Goal: Task Accomplishment & Management: Use online tool/utility

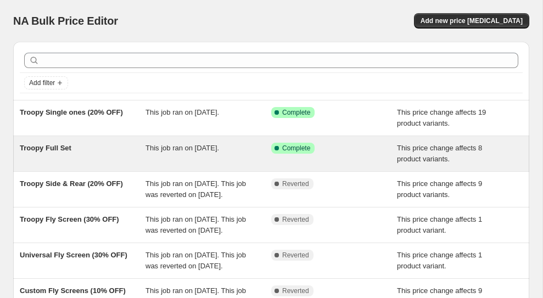
click at [65, 150] on span "Troopy Full Set" at bounding box center [46, 148] width 52 height 8
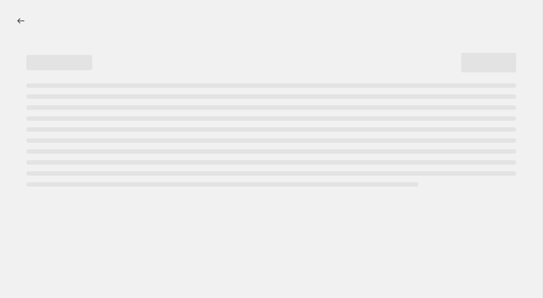
select select "pcap"
select select "no_change"
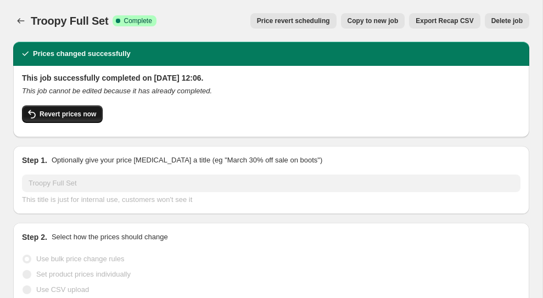
click at [74, 111] on span "Revert prices now" at bounding box center [68, 114] width 57 height 9
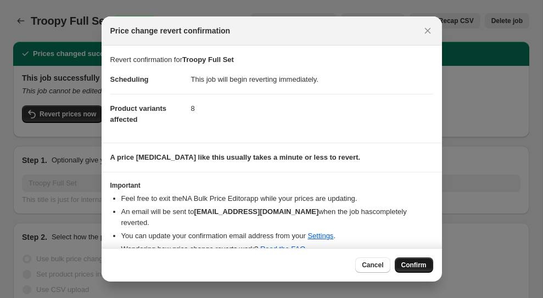
click at [411, 262] on span "Confirm" at bounding box center [413, 265] width 25 height 9
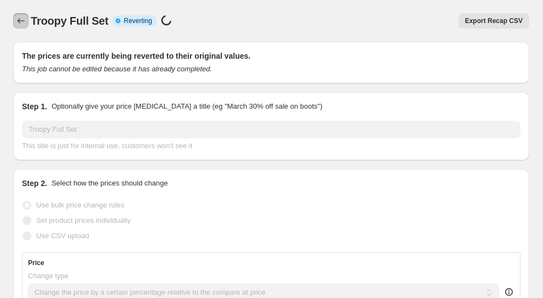
click at [15, 23] on icon "Price change jobs" at bounding box center [20, 20] width 11 height 11
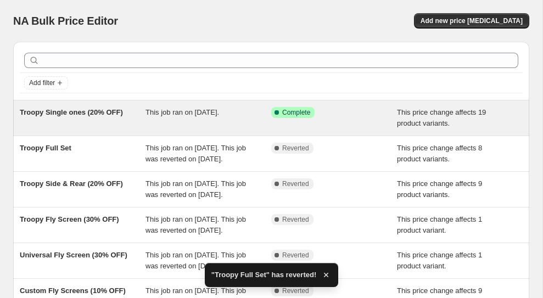
click at [76, 113] on span "Troopy Single ones (20% OFF)" at bounding box center [71, 112] width 103 height 8
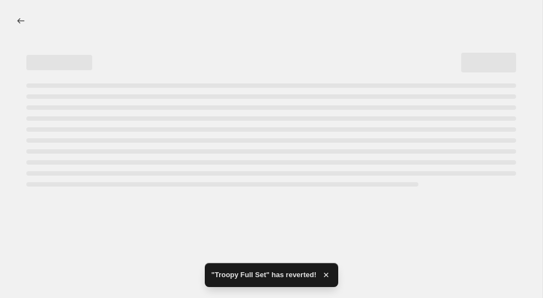
select select "pcap"
select select "no_change"
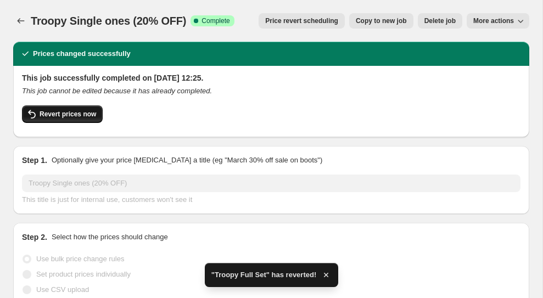
click at [83, 109] on button "Revert prices now" at bounding box center [62, 114] width 81 height 18
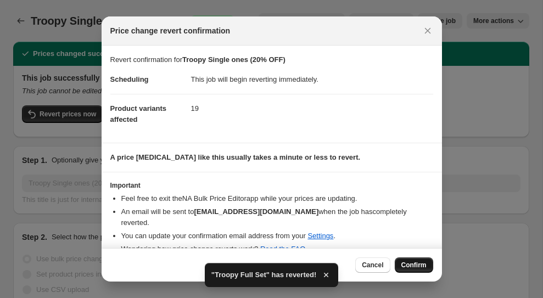
click at [411, 262] on span "Confirm" at bounding box center [413, 265] width 25 height 9
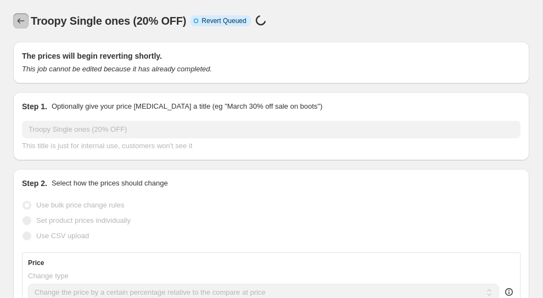
click at [18, 20] on icon "Price change jobs" at bounding box center [20, 20] width 11 height 11
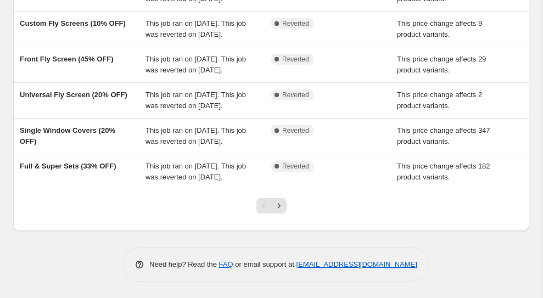
scroll to position [376, 0]
click at [277, 203] on icon "Next" at bounding box center [278, 205] width 11 height 11
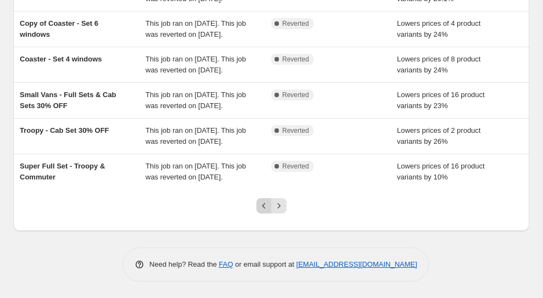
click at [261, 207] on icon "Previous" at bounding box center [264, 205] width 11 height 11
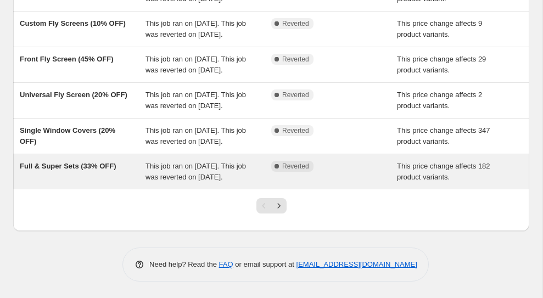
click at [92, 164] on div "Full & Super Sets (33% OFF)" at bounding box center [83, 172] width 126 height 22
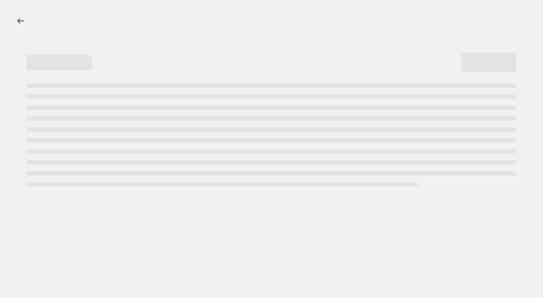
select select "pcap"
select select "no_change"
select select "collection"
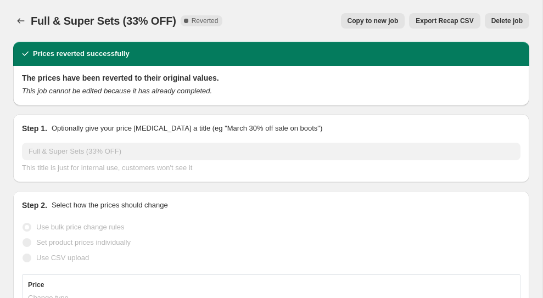
click at [383, 25] on span "Copy to new job" at bounding box center [372, 20] width 51 height 9
select select "pcap"
select select "no_change"
select select "collection"
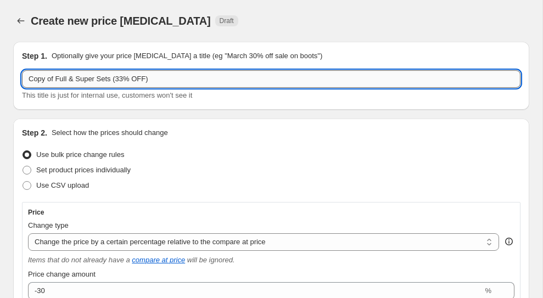
drag, startPoint x: 55, startPoint y: 81, endPoint x: 25, endPoint y: 81, distance: 30.7
click at [25, 81] on input "Copy of Full & Super Sets (33% OFF)" at bounding box center [271, 79] width 498 height 18
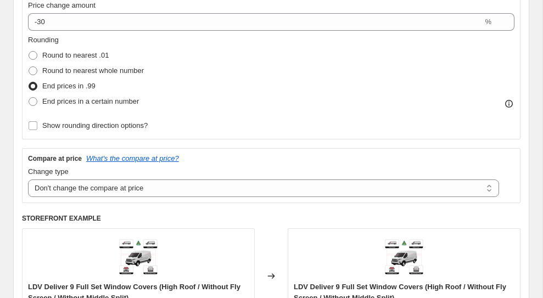
scroll to position [264, 0]
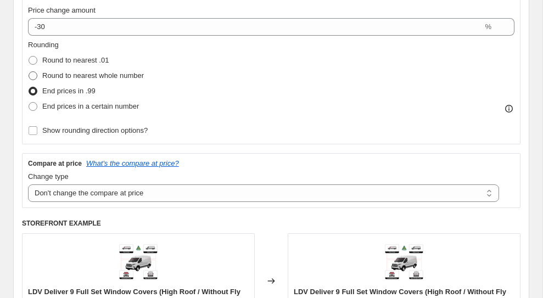
type input "SALE - Full & Super Sets (33% OFF)"
click at [140, 73] on span "Round to nearest whole number" at bounding box center [93, 75] width 102 height 8
click at [29, 72] on input "Round to nearest whole number" at bounding box center [29, 71] width 1 height 1
radio input "true"
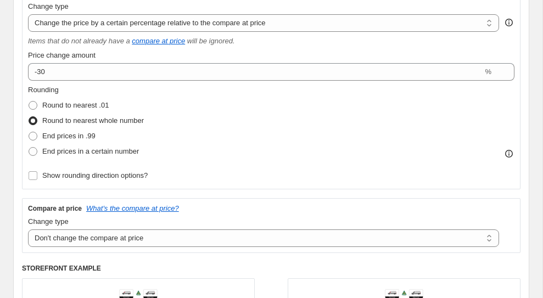
scroll to position [165, 0]
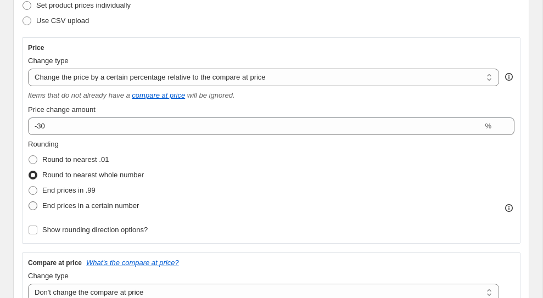
click at [115, 203] on span "End prices in a certain number" at bounding box center [90, 205] width 97 height 8
click at [29, 202] on input "End prices in a certain number" at bounding box center [29, 201] width 1 height 1
radio input "true"
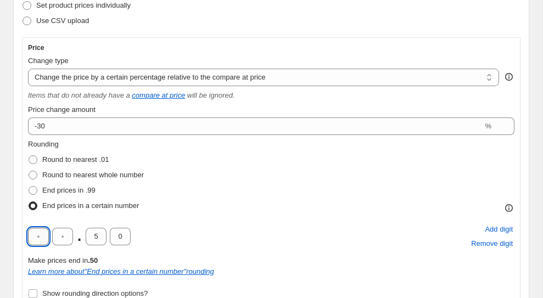
click at [43, 236] on input "text" at bounding box center [38, 237] width 21 height 18
click at [98, 237] on input "5" at bounding box center [96, 237] width 21 height 18
type input "9"
click at [112, 236] on input "0" at bounding box center [120, 237] width 21 height 18
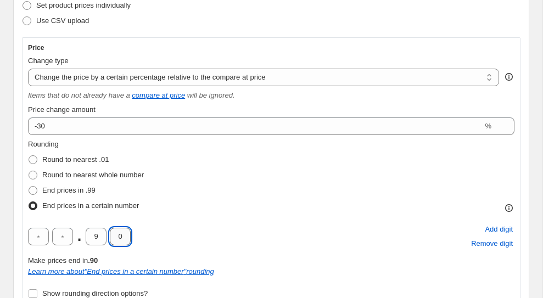
click at [112, 236] on input "0" at bounding box center [120, 237] width 21 height 18
type input "9"
click at [69, 236] on input "text" at bounding box center [62, 237] width 21 height 18
type input "9"
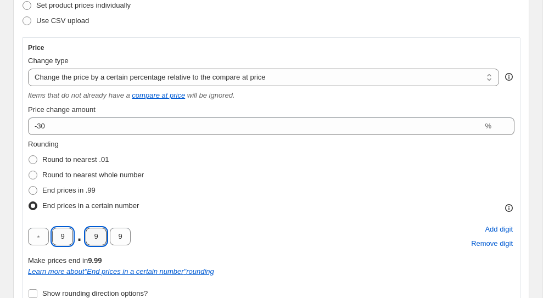
click at [60, 237] on input "9" at bounding box center [62, 237] width 21 height 18
click at [39, 238] on input "text" at bounding box center [38, 237] width 21 height 18
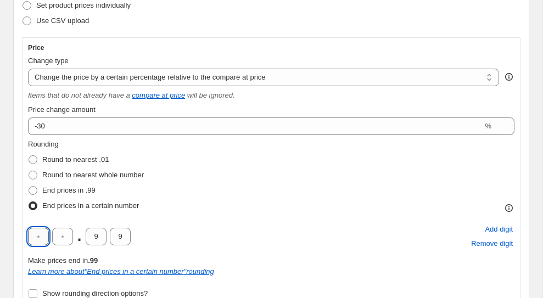
type input "9"
type input "7"
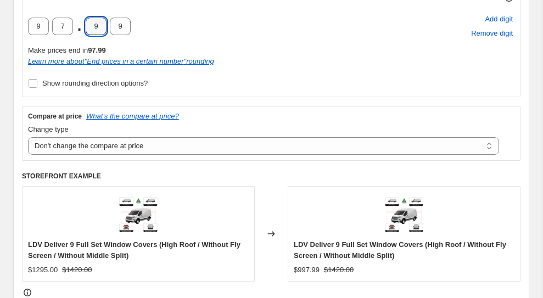
scroll to position [321, 0]
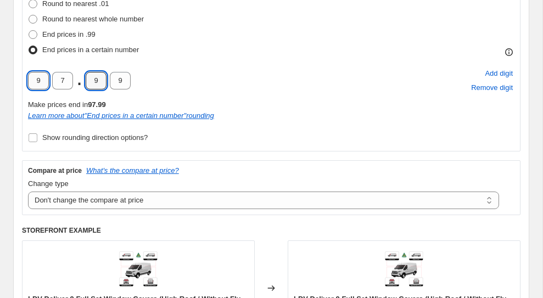
click at [42, 80] on input "9" at bounding box center [38, 81] width 21 height 18
click at [279, 31] on div "Rounding Round to nearest .01 Round to nearest whole number End prices in .99 E…" at bounding box center [271, 20] width 486 height 75
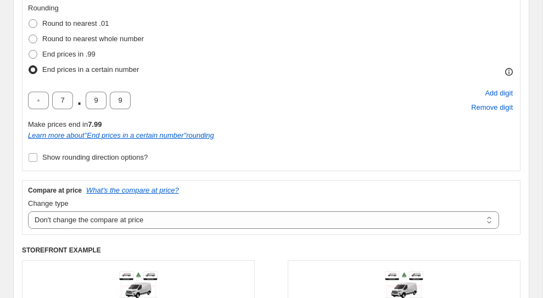
scroll to position [284, 0]
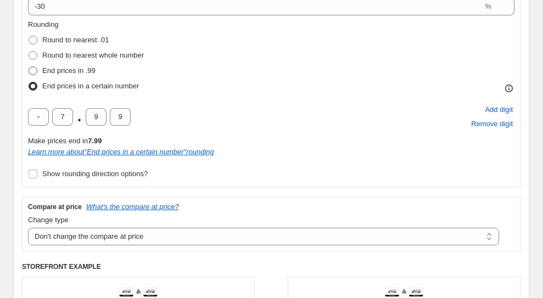
click at [37, 69] on span at bounding box center [33, 70] width 9 height 9
click at [29, 67] on input "End prices in .99" at bounding box center [29, 66] width 1 height 1
radio input "true"
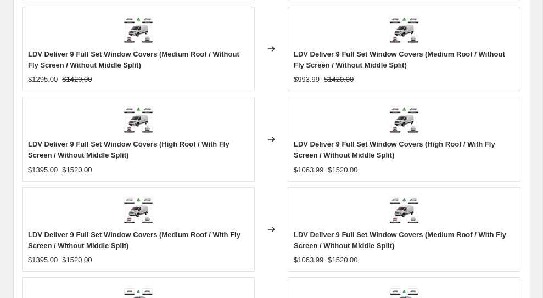
scroll to position [1303, 0]
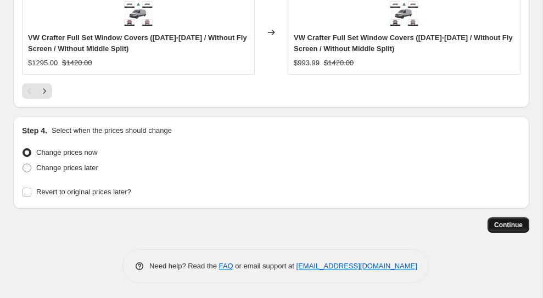
click at [501, 224] on span "Continue" at bounding box center [508, 225] width 29 height 9
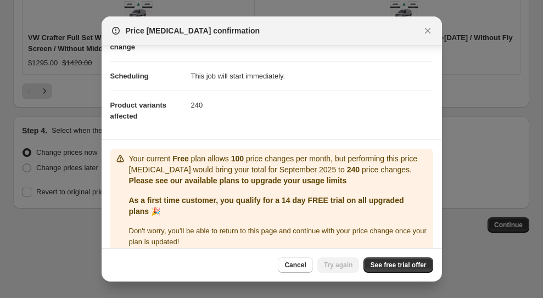
scroll to position [106, 0]
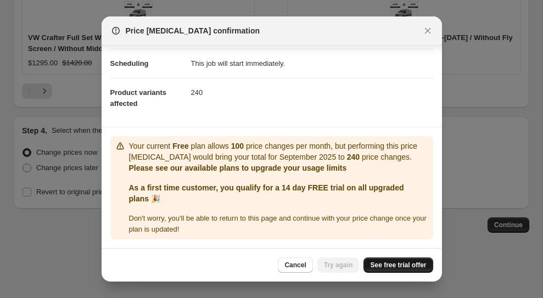
click at [385, 266] on span "See free trial offer" at bounding box center [398, 265] width 56 height 9
click at [292, 265] on span "Cancel" at bounding box center [294, 265] width 21 height 9
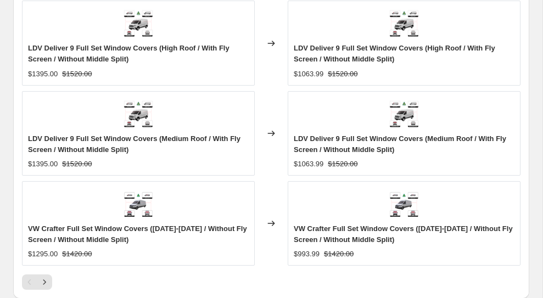
scroll to position [1303, 0]
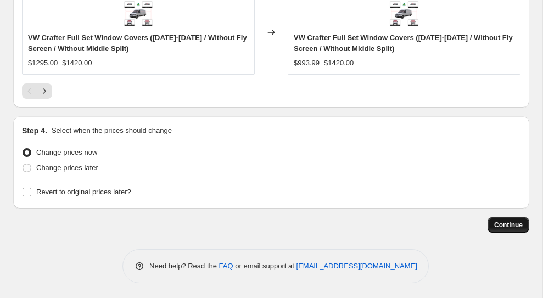
click at [502, 223] on span "Continue" at bounding box center [508, 225] width 29 height 9
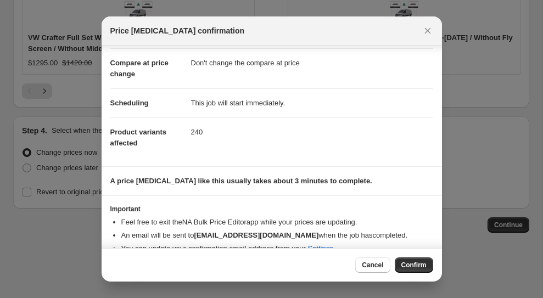
scroll to position [72, 0]
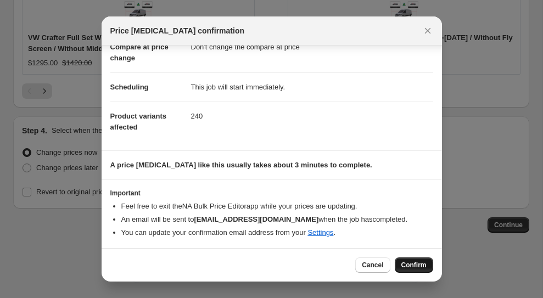
click at [403, 264] on span "Confirm" at bounding box center [413, 265] width 25 height 9
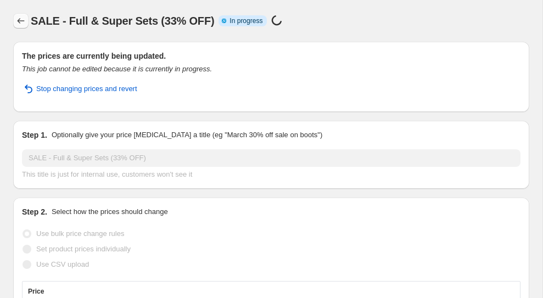
click at [24, 19] on icon "Price change jobs" at bounding box center [20, 20] width 11 height 11
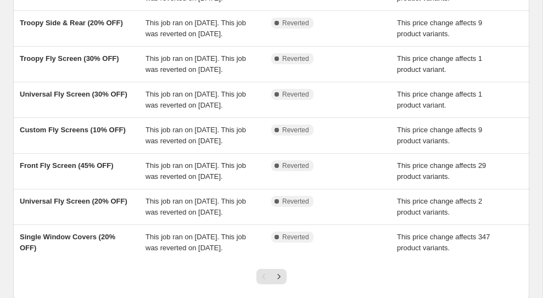
scroll to position [365, 0]
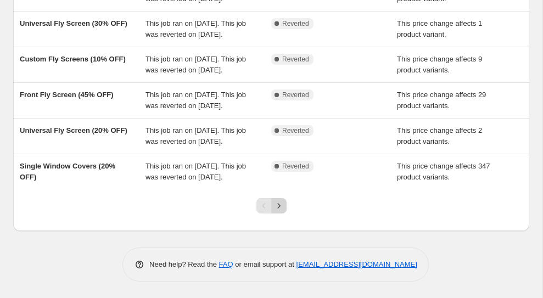
click at [279, 212] on button "Next" at bounding box center [278, 205] width 15 height 15
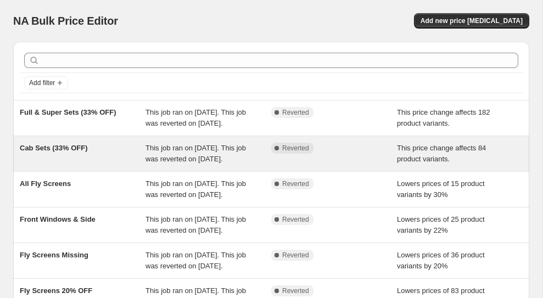
click at [234, 163] on span "This job ran on [DATE]. This job was reverted on [DATE]." at bounding box center [195, 153] width 100 height 19
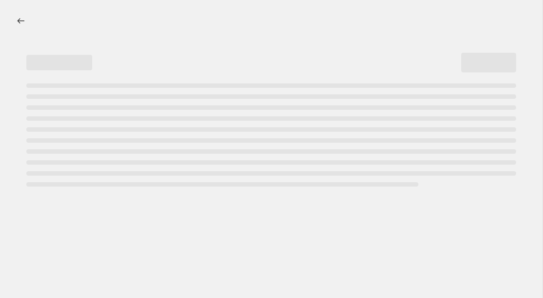
select select "pcap"
select select "no_change"
select select "collection"
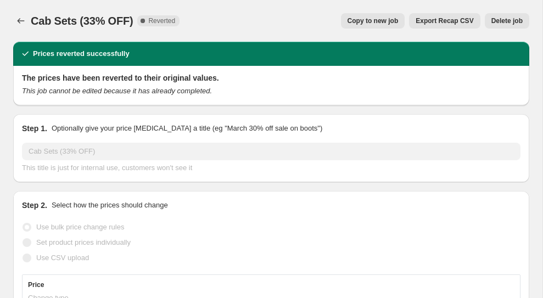
click at [386, 20] on span "Copy to new job" at bounding box center [372, 20] width 51 height 9
select select "pcap"
select select "no_change"
select select "collection"
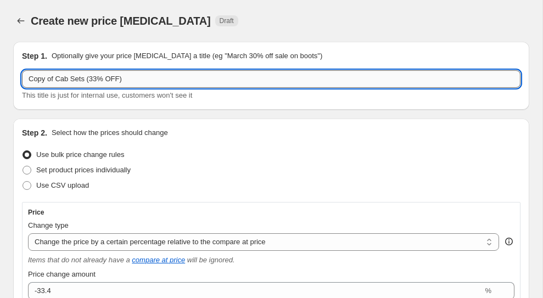
drag, startPoint x: 57, startPoint y: 79, endPoint x: 24, endPoint y: 79, distance: 32.9
click at [24, 79] on input "Copy of Cab Sets (33% OFF)" at bounding box center [271, 79] width 498 height 18
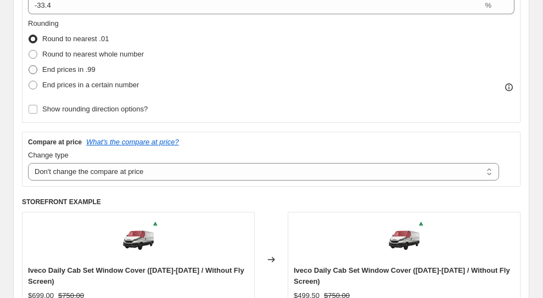
scroll to position [284, 0]
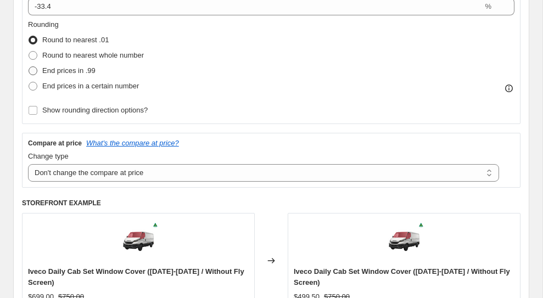
type input "SALE Cab Sets (33% OFF)"
click at [77, 70] on span "End prices in .99" at bounding box center [68, 70] width 53 height 8
click at [29, 67] on input "End prices in .99" at bounding box center [29, 66] width 1 height 1
radio input "true"
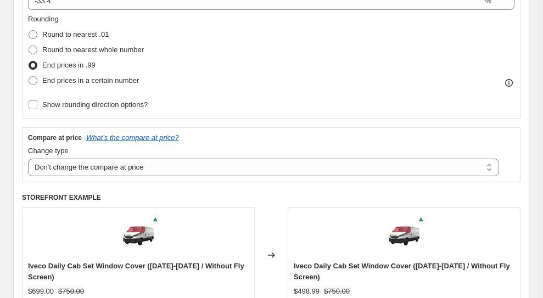
scroll to position [285, 0]
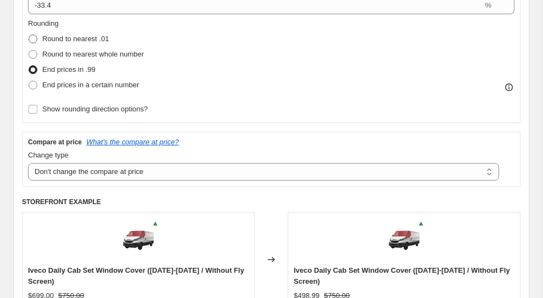
click at [97, 35] on span "Round to nearest .01" at bounding box center [75, 39] width 66 height 8
click at [29, 35] on input "Round to nearest .01" at bounding box center [29, 35] width 1 height 1
radio input "true"
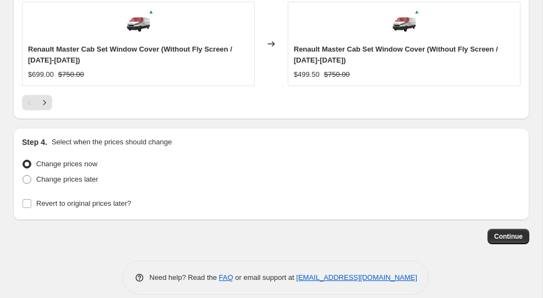
scroll to position [1281, 0]
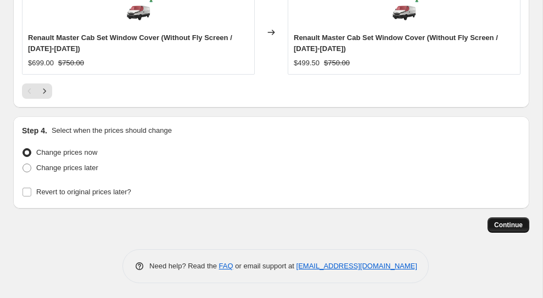
click at [512, 221] on span "Continue" at bounding box center [508, 225] width 29 height 9
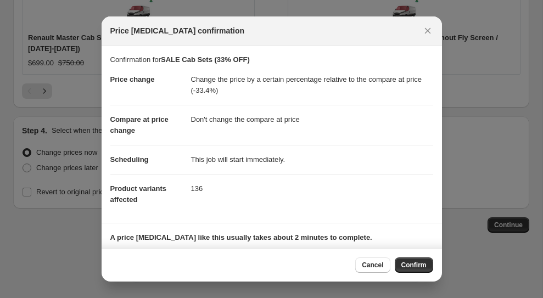
scroll to position [72, 0]
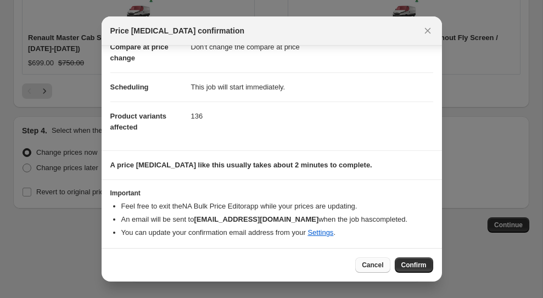
click at [373, 265] on span "Cancel" at bounding box center [372, 265] width 21 height 9
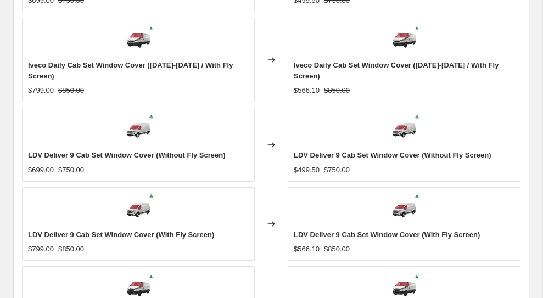
scroll to position [1281, 0]
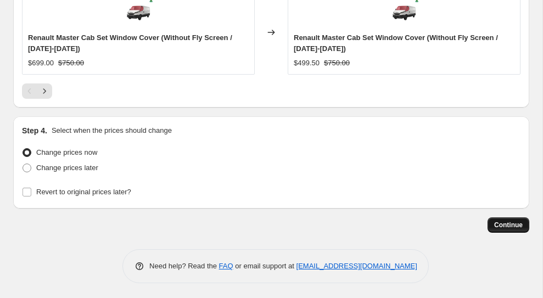
click at [504, 223] on span "Continue" at bounding box center [508, 225] width 29 height 9
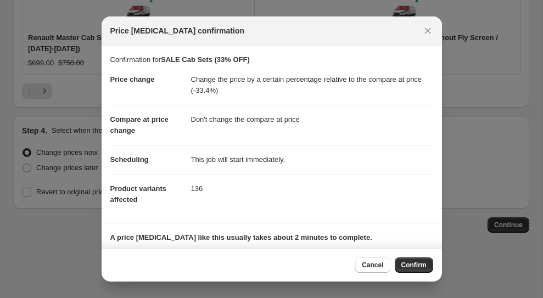
scroll to position [72, 0]
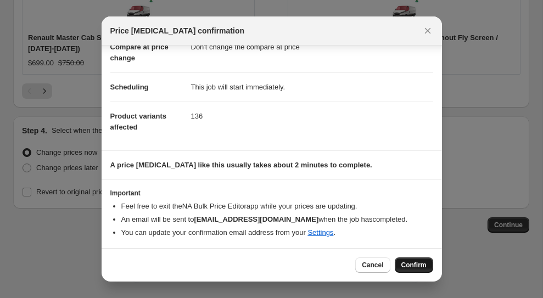
click at [406, 262] on span "Confirm" at bounding box center [413, 265] width 25 height 9
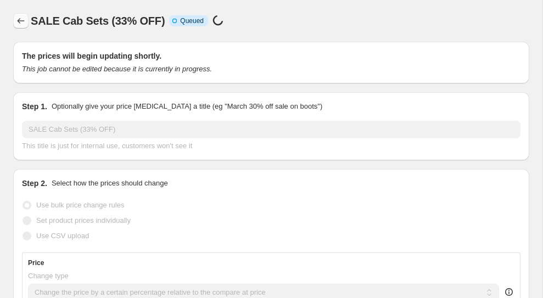
click at [20, 19] on icon "Price change jobs" at bounding box center [20, 20] width 11 height 11
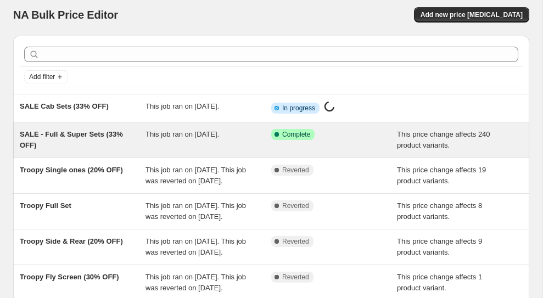
scroll to position [354, 0]
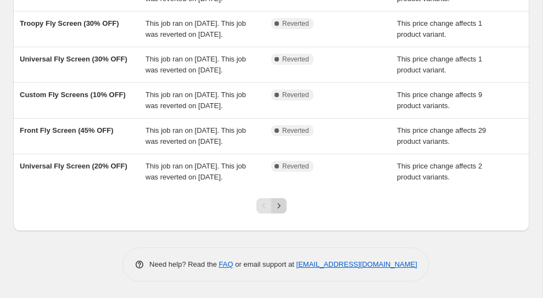
click at [282, 210] on icon "Next" at bounding box center [278, 205] width 11 height 11
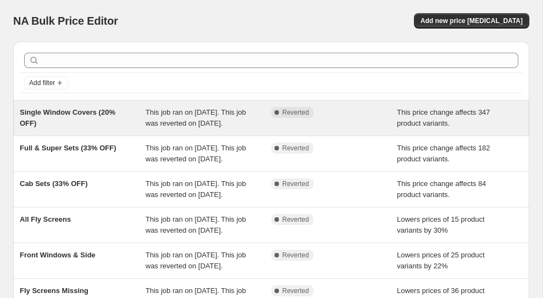
click at [79, 115] on span "Single Window Covers (20% OFF)" at bounding box center [68, 117] width 96 height 19
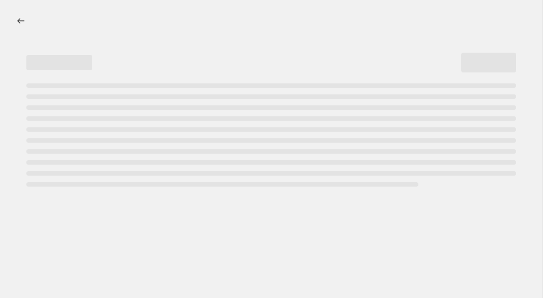
select select "pcap"
select select "no_change"
select select "collection"
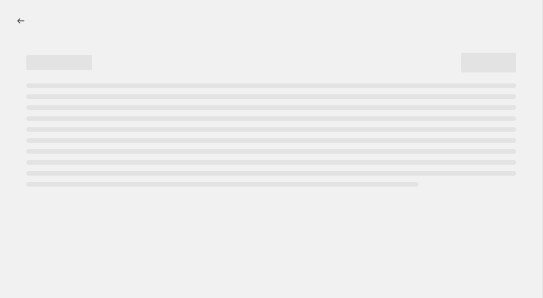
select select "collection"
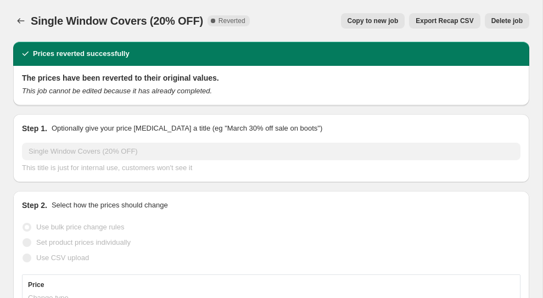
click at [385, 22] on span "Copy to new job" at bounding box center [372, 20] width 51 height 9
select select "pcap"
select select "no_change"
select select "collection"
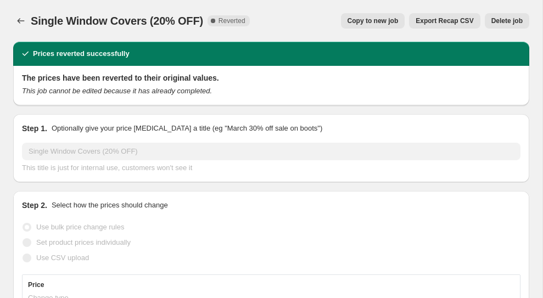
select select "collection"
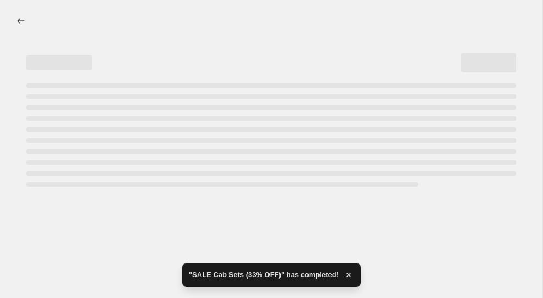
select select "pcap"
select select "no_change"
select select "collection"
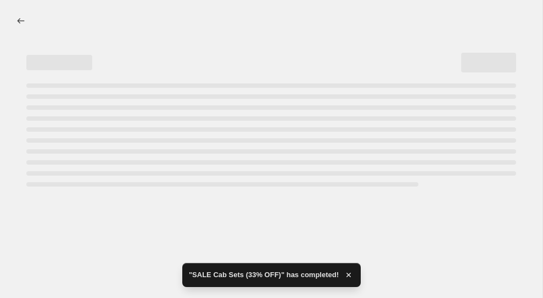
select select "collection"
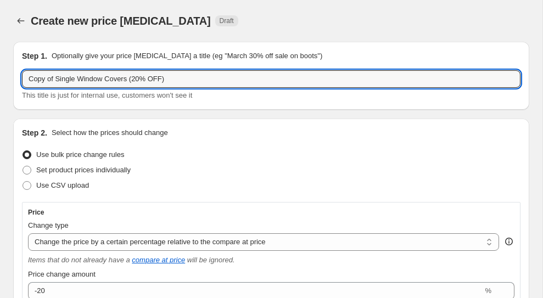
drag, startPoint x: 55, startPoint y: 79, endPoint x: -13, endPoint y: 79, distance: 67.5
click at [0, 79] on html "Home Settings Plans Skip to content Create new price change job. This page is r…" at bounding box center [271, 149] width 543 height 298
type input "SALE Single Window Covers (20% OFF)"
click at [211, 136] on div "Step 2. Select how the prices should change" at bounding box center [271, 132] width 498 height 11
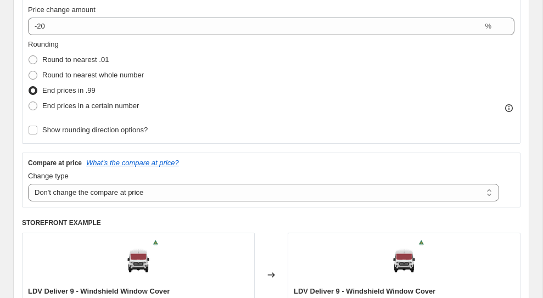
scroll to position [262, 0]
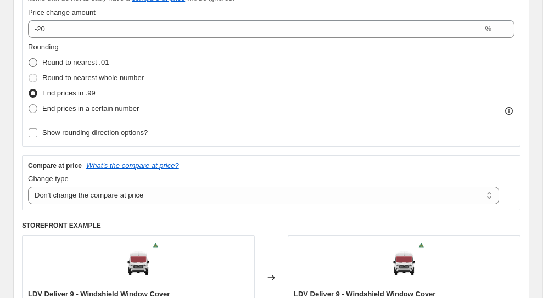
click at [85, 61] on span "Round to nearest .01" at bounding box center [75, 62] width 66 height 8
click at [29, 59] on input "Round to nearest .01" at bounding box center [29, 58] width 1 height 1
radio input "true"
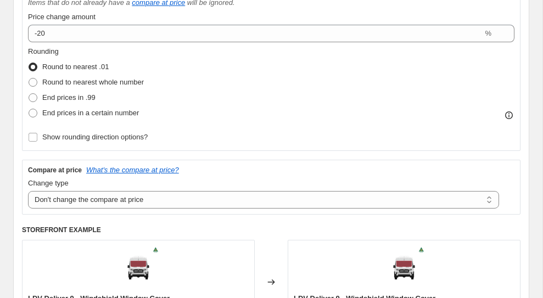
scroll to position [242, 0]
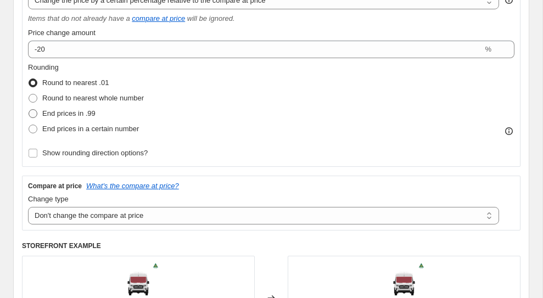
click at [54, 113] on span "End prices in .99" at bounding box center [68, 113] width 53 height 8
click at [29, 110] on input "End prices in .99" at bounding box center [29, 109] width 1 height 1
radio input "true"
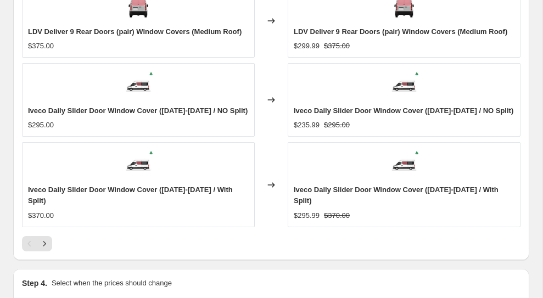
scroll to position [1377, 0]
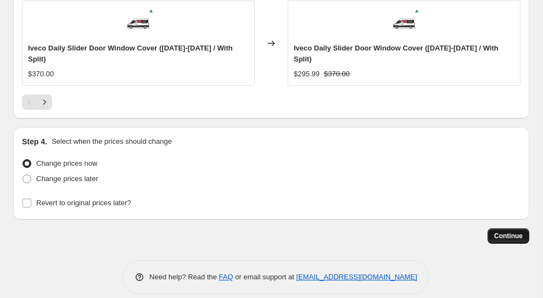
click at [506, 228] on button "Continue" at bounding box center [508, 235] width 42 height 15
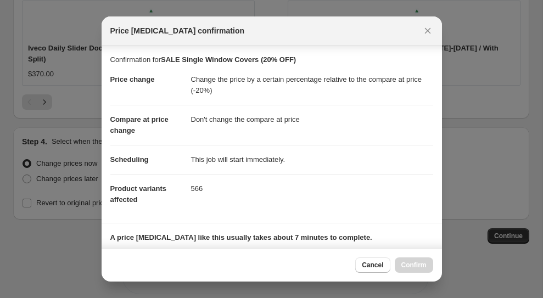
scroll to position [167, 0]
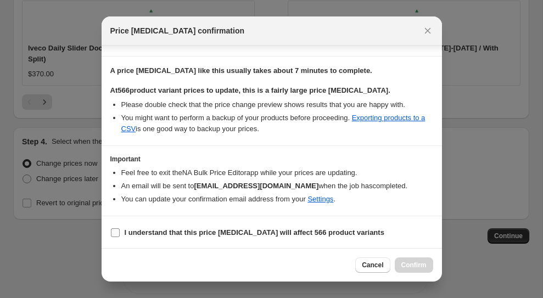
click at [138, 229] on b "I understand that this price change job will affect 566 product variants" at bounding box center [255, 232] width 260 height 8
click at [120, 229] on input "I understand that this price change job will affect 566 product variants" at bounding box center [115, 232] width 9 height 9
checkbox input "true"
click at [412, 266] on span "Confirm" at bounding box center [413, 265] width 25 height 9
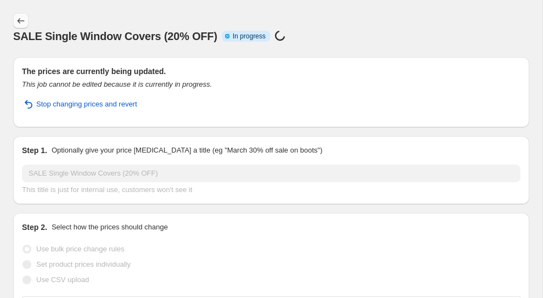
click at [21, 24] on icon "Price change jobs" at bounding box center [20, 20] width 11 height 11
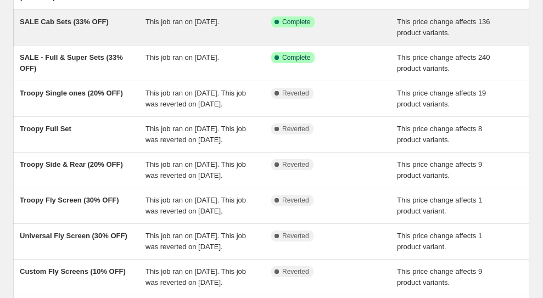
scroll to position [343, 0]
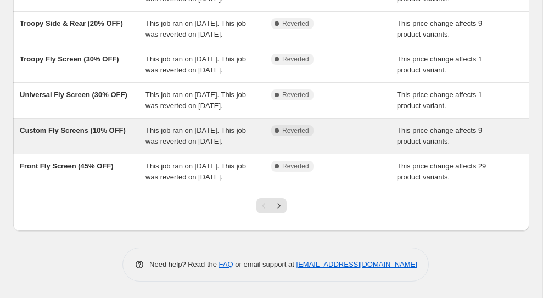
click at [141, 129] on div "Custom Fly Screens (10% OFF)" at bounding box center [83, 136] width 126 height 22
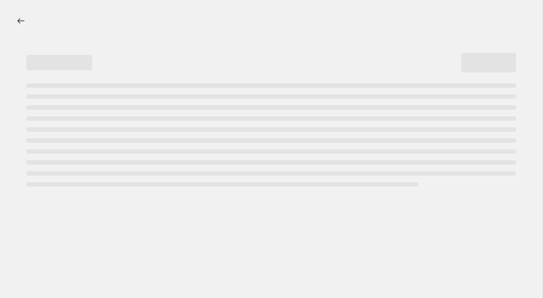
select select "pcap"
select select "no_change"
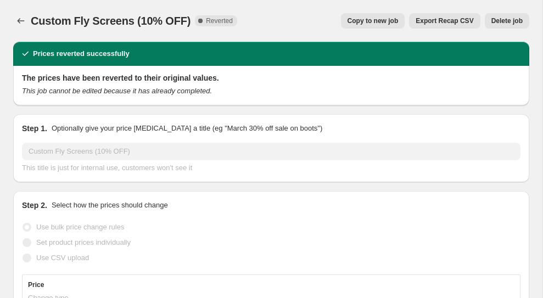
click at [389, 20] on span "Copy to new job" at bounding box center [372, 20] width 51 height 9
select select "pcap"
select select "no_change"
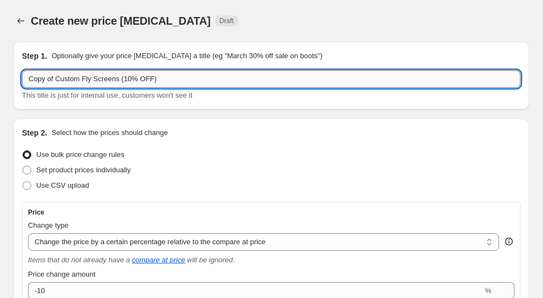
drag, startPoint x: 51, startPoint y: 79, endPoint x: 27, endPoint y: 78, distance: 23.6
click at [27, 78] on input "Copy of Custom Fly Screens (10% OFF)" at bounding box center [271, 79] width 498 height 18
click at [129, 77] on input "SALE Custom Fly Screens (10% OFF)" at bounding box center [271, 79] width 498 height 18
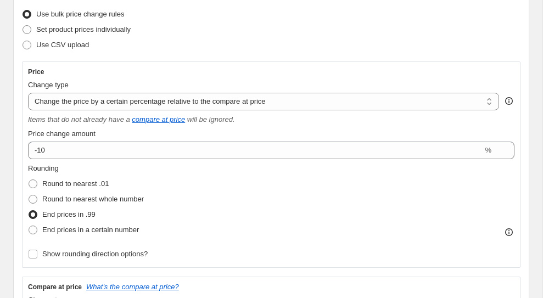
scroll to position [145, 0]
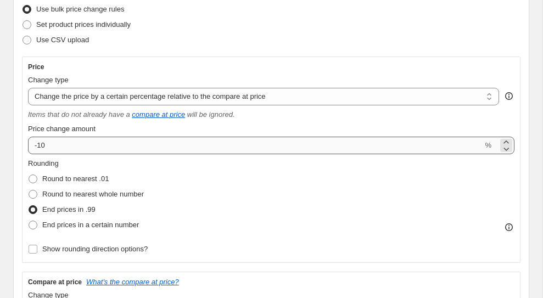
type input "SALE Custom Fly Screens (15% OFF)"
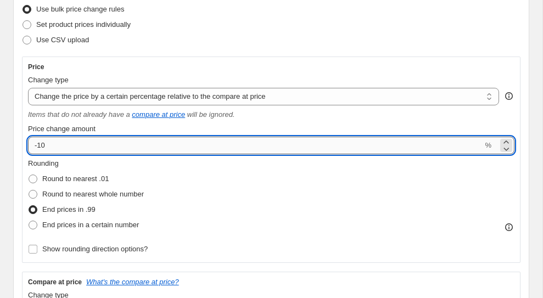
click at [175, 146] on input "-10" at bounding box center [255, 146] width 455 height 18
type input "-15"
click at [310, 214] on div "Rounding Round to nearest .01 Round to nearest whole number End prices in .99 E…" at bounding box center [271, 195] width 486 height 75
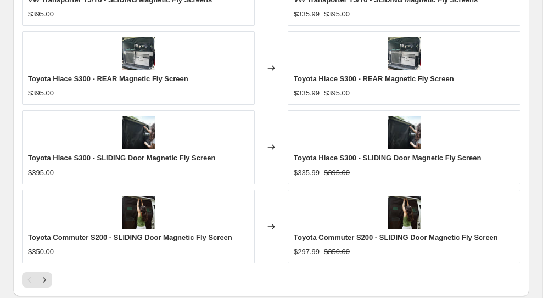
scroll to position [1404, 0]
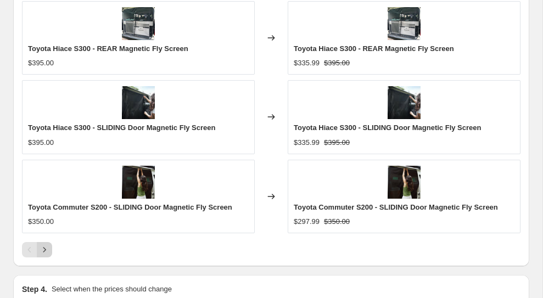
click at [45, 246] on icon "Next" at bounding box center [44, 249] width 11 height 11
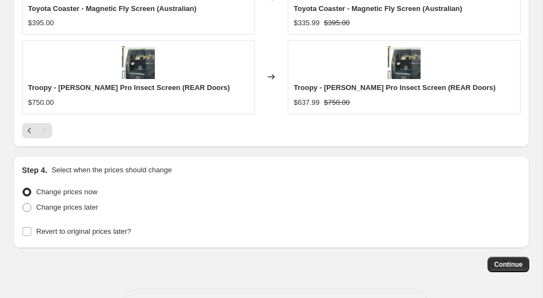
scroll to position [1443, 0]
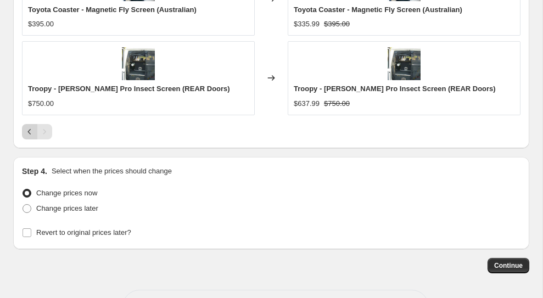
click at [29, 131] on icon "Previous" at bounding box center [29, 131] width 3 height 5
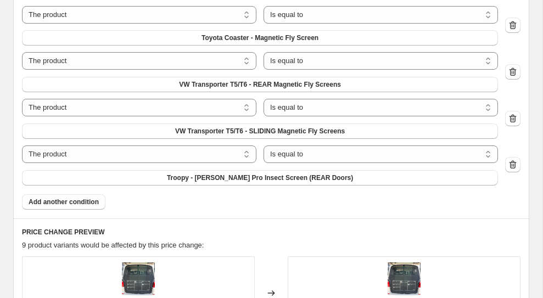
scroll to position [949, 0]
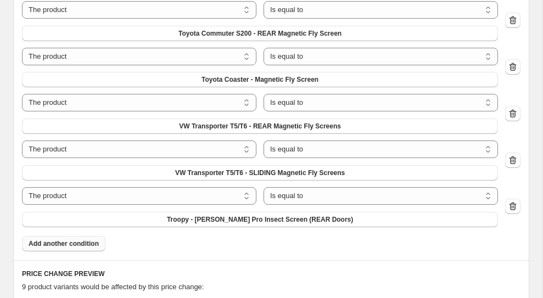
click at [66, 244] on span "Add another condition" at bounding box center [64, 243] width 70 height 9
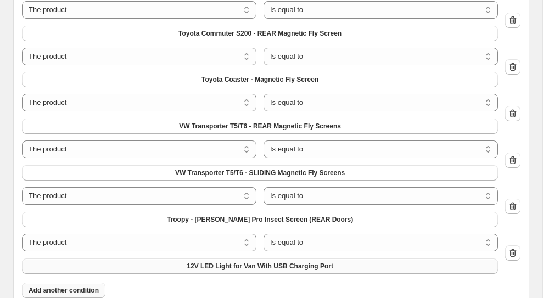
click at [248, 263] on span "12V LED Light for Van With USB Charging Port" at bounding box center [260, 266] width 147 height 9
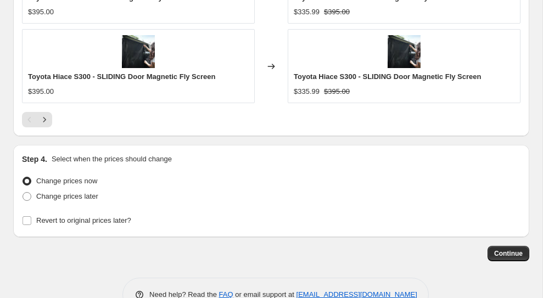
scroll to position [1595, 0]
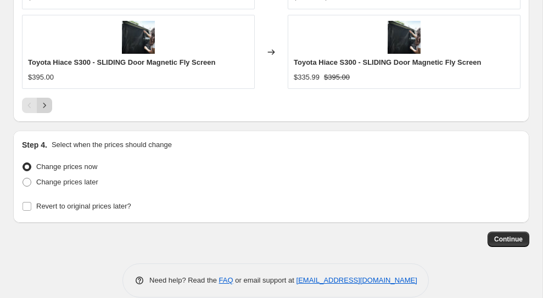
click at [47, 104] on icon "Next" at bounding box center [44, 105] width 11 height 11
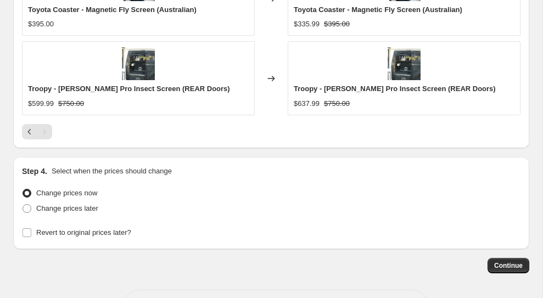
scroll to position [1610, 0]
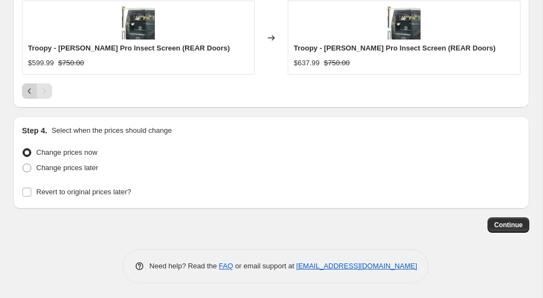
click at [29, 89] on icon "Previous" at bounding box center [29, 91] width 11 height 11
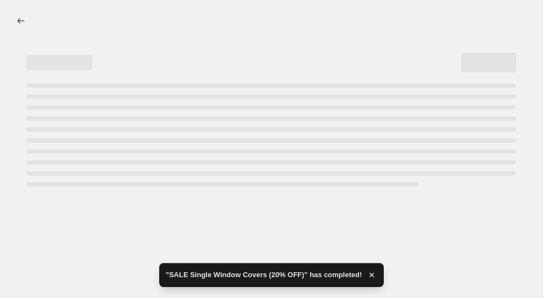
scroll to position [0, 0]
select select "pcap"
select select "no_change"
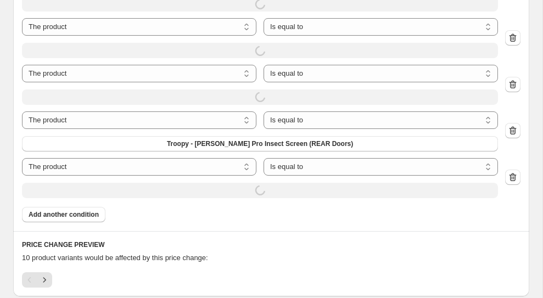
scroll to position [1036, 0]
click at [86, 211] on span "Add another condition" at bounding box center [64, 213] width 70 height 9
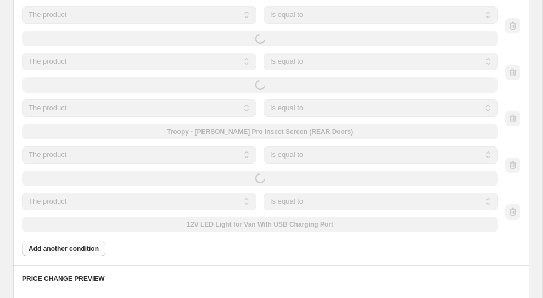
scroll to position [1025, 0]
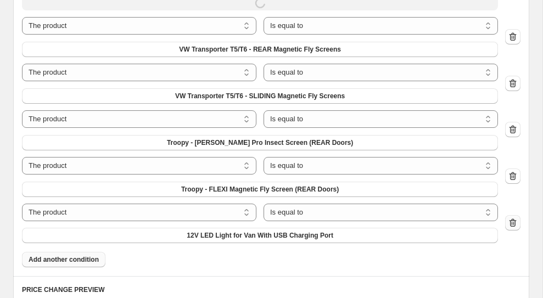
click at [511, 222] on icon "button" at bounding box center [512, 222] width 7 height 8
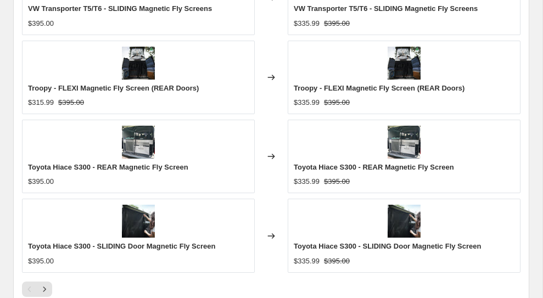
scroll to position [1610, 0]
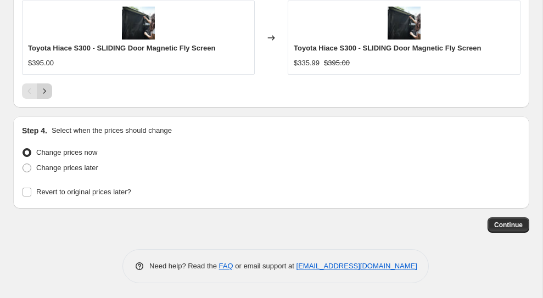
click at [43, 87] on icon "Next" at bounding box center [44, 91] width 11 height 11
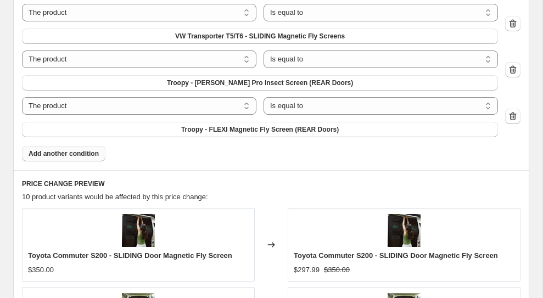
scroll to position [1081, 0]
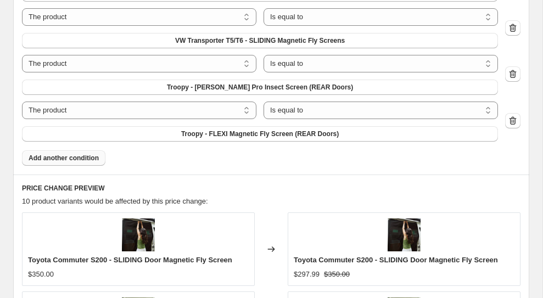
click at [81, 158] on span "Add another condition" at bounding box center [64, 158] width 70 height 9
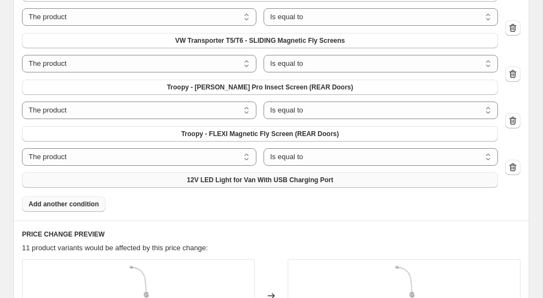
click at [127, 181] on button "12V LED Light for Van With USB Charging Port" at bounding box center [260, 179] width 476 height 15
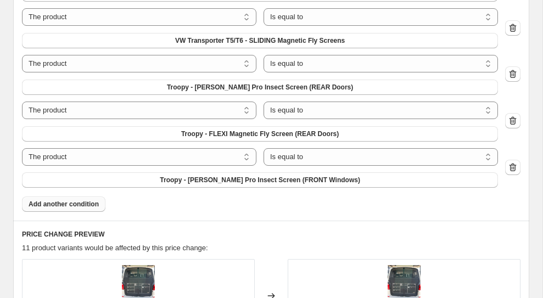
click at [72, 203] on span "Add another condition" at bounding box center [64, 204] width 70 height 9
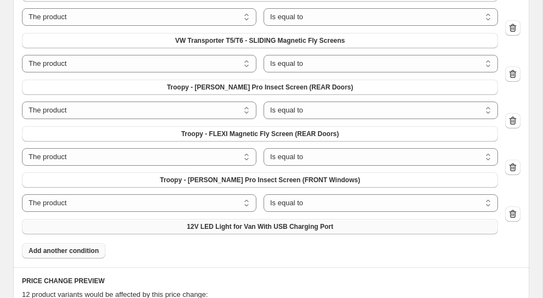
click at [220, 228] on span "12V LED Light for Van With USB Charging Port" at bounding box center [260, 226] width 147 height 9
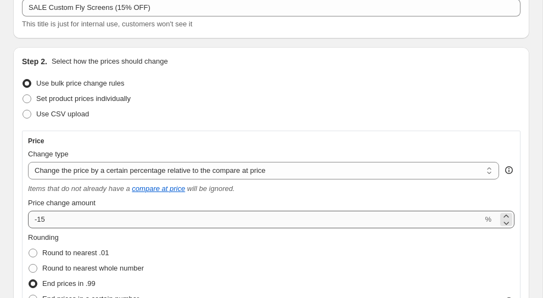
scroll to position [70, 0]
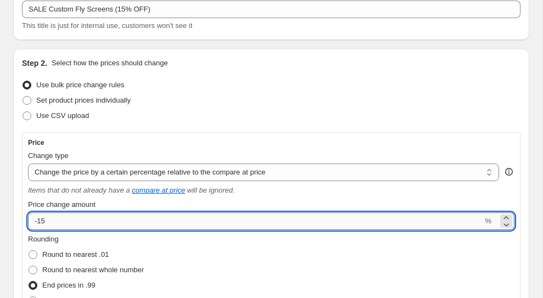
click at [156, 216] on input "-15" at bounding box center [255, 221] width 455 height 18
type input "-1"
click at [356, 103] on div "Set product prices individually" at bounding box center [271, 100] width 498 height 15
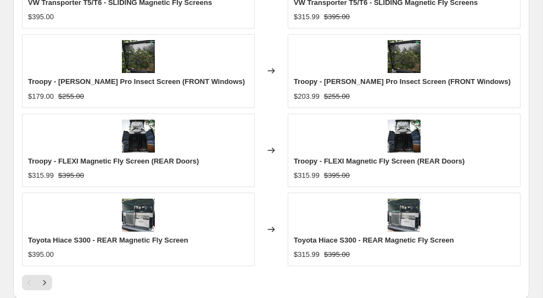
scroll to position [1549, 0]
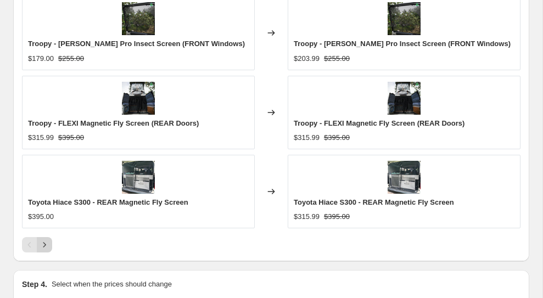
click at [43, 246] on icon "Next" at bounding box center [44, 244] width 11 height 11
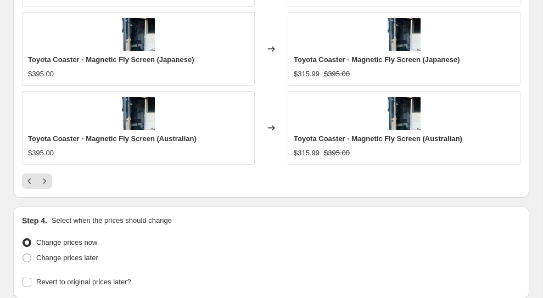
scroll to position [1614, 0]
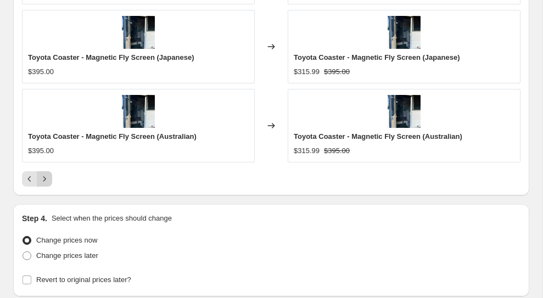
click at [47, 183] on icon "Next" at bounding box center [44, 178] width 11 height 11
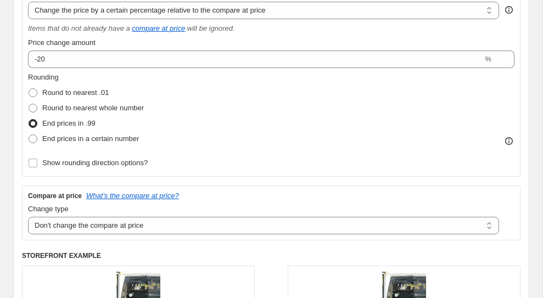
scroll to position [160, 0]
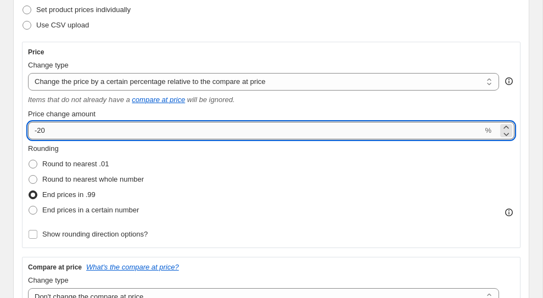
click at [102, 131] on input "-20" at bounding box center [255, 131] width 455 height 18
click at [350, 47] on div "Price Change type Change the price to a certain amount Change the price by a ce…" at bounding box center [271, 145] width 498 height 206
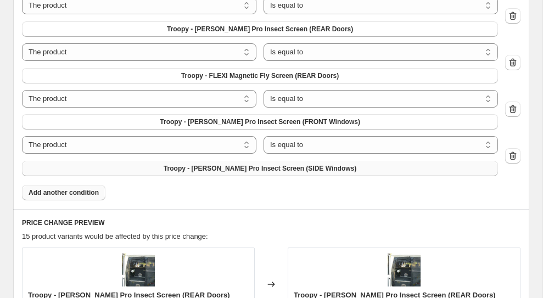
scroll to position [1136, 0]
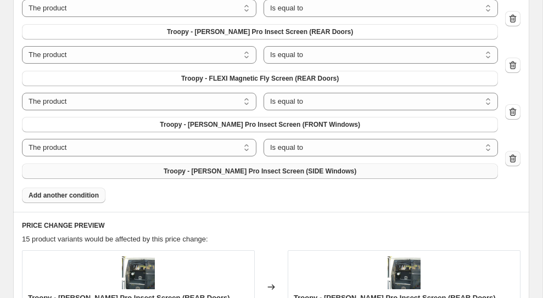
click at [511, 155] on icon "button" at bounding box center [512, 158] width 7 height 8
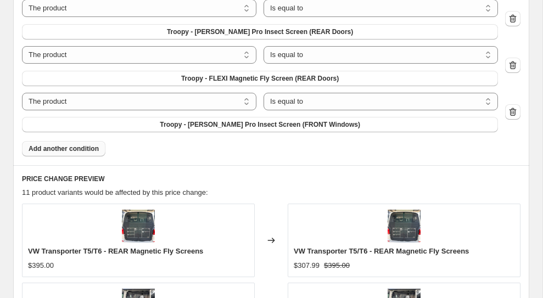
click at [75, 148] on span "Add another condition" at bounding box center [64, 148] width 70 height 9
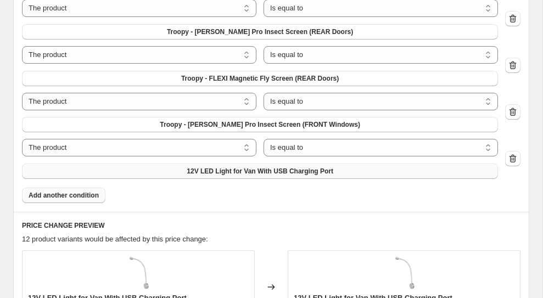
click at [235, 173] on span "12V LED Light for Van With USB Charging Port" at bounding box center [260, 171] width 147 height 9
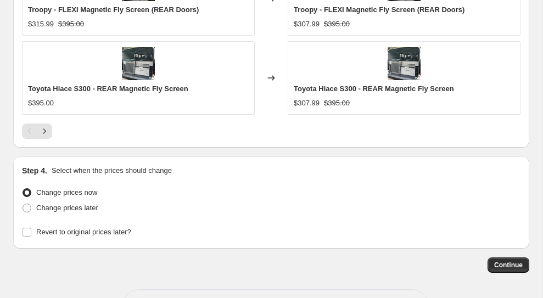
scroll to position [1702, 0]
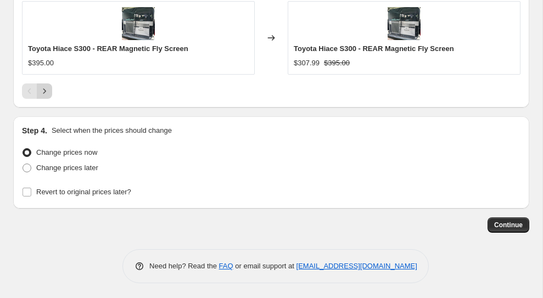
click at [45, 93] on icon "Next" at bounding box center [44, 91] width 11 height 11
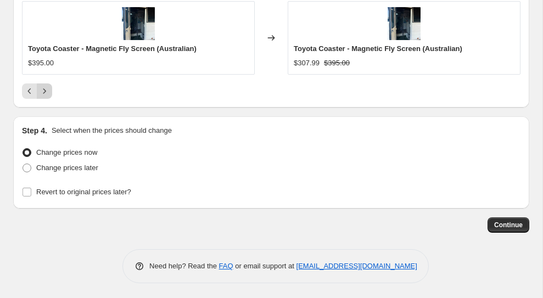
click at [46, 88] on icon "Next" at bounding box center [44, 91] width 11 height 11
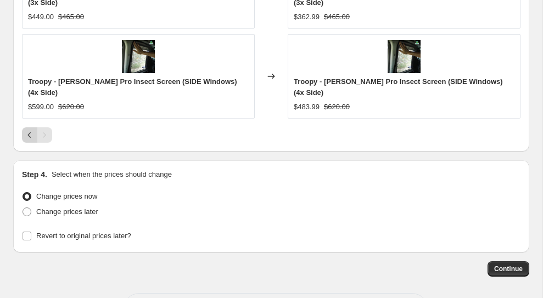
click at [29, 132] on icon "Previous" at bounding box center [29, 134] width 3 height 5
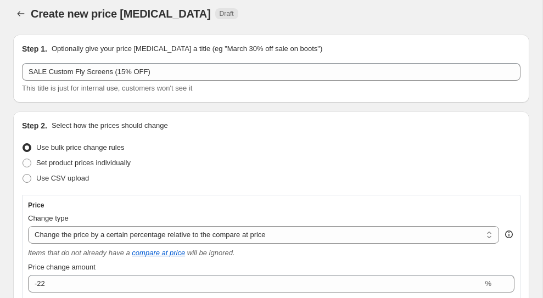
scroll to position [0, 0]
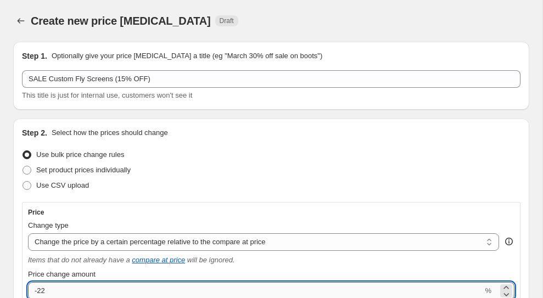
click at [63, 291] on input "-22" at bounding box center [255, 291] width 455 height 18
type input "-25"
click at [218, 163] on div "Set product prices individually" at bounding box center [271, 169] width 498 height 15
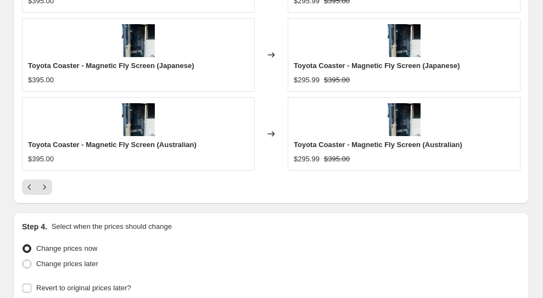
scroll to position [1702, 0]
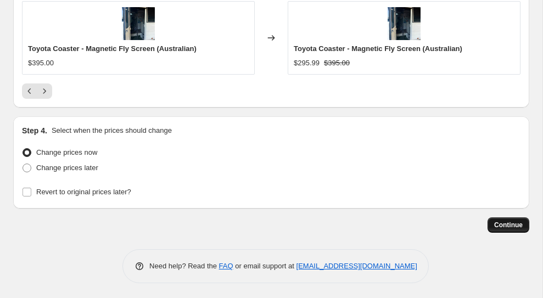
click at [512, 221] on span "Continue" at bounding box center [508, 225] width 29 height 9
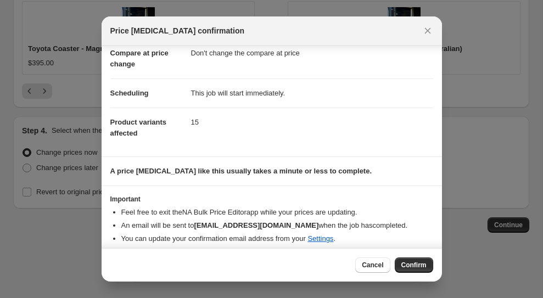
scroll to position [0, 0]
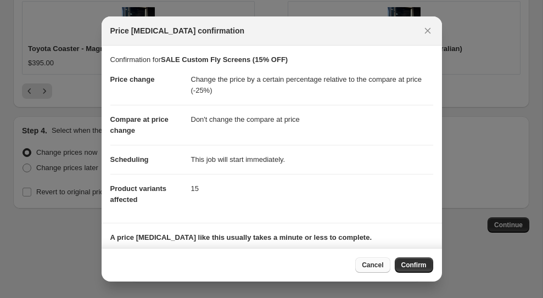
click at [364, 267] on span "Cancel" at bounding box center [372, 265] width 21 height 9
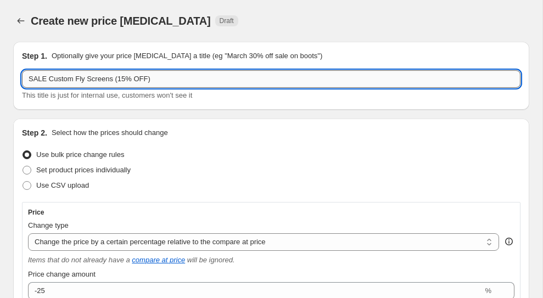
click at [126, 76] on input "SALE Custom Fly Screens (15% OFF)" at bounding box center [271, 79] width 498 height 18
type input "SALE Custom Fly Screens (25% OFF)"
click at [293, 11] on div "Create new price change job. This page is ready Create new price change job Dra…" at bounding box center [271, 21] width 516 height 42
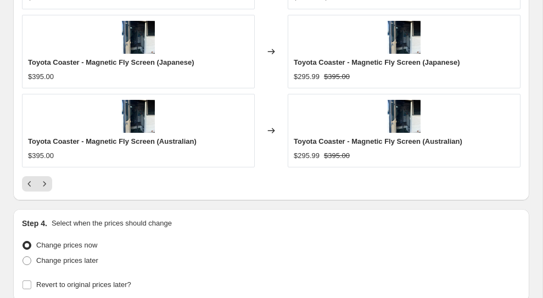
scroll to position [1702, 0]
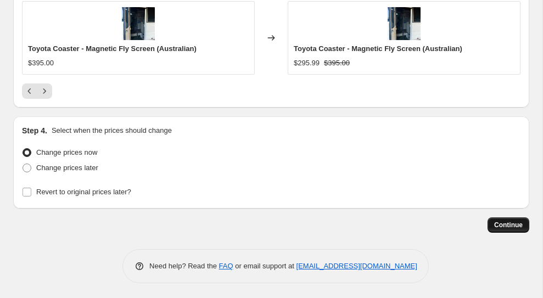
click at [498, 228] on button "Continue" at bounding box center [508, 224] width 42 height 15
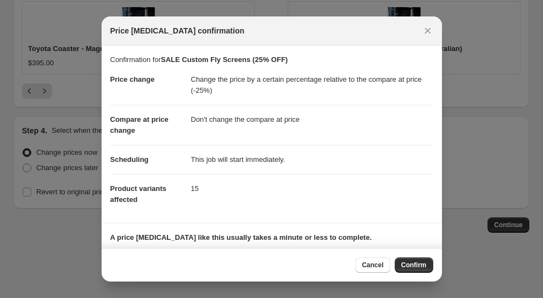
scroll to position [72, 0]
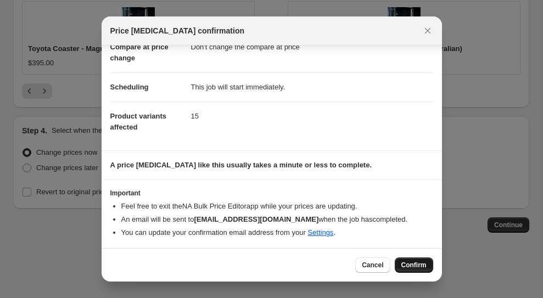
click at [418, 271] on button "Confirm" at bounding box center [414, 264] width 38 height 15
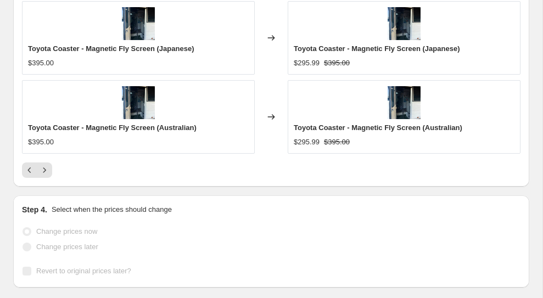
scroll to position [1731, 0]
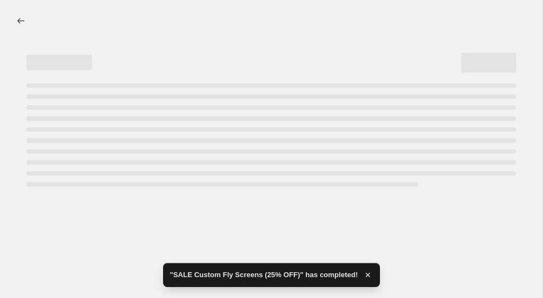
select select "pcap"
select select "no_change"
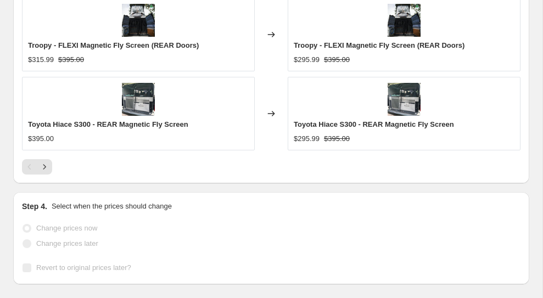
scroll to position [0, 0]
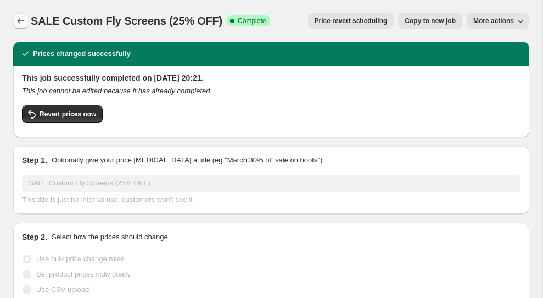
click at [26, 18] on button "Price change jobs" at bounding box center [20, 20] width 15 height 15
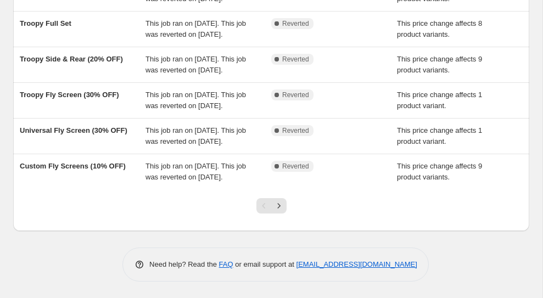
scroll to position [271, 0]
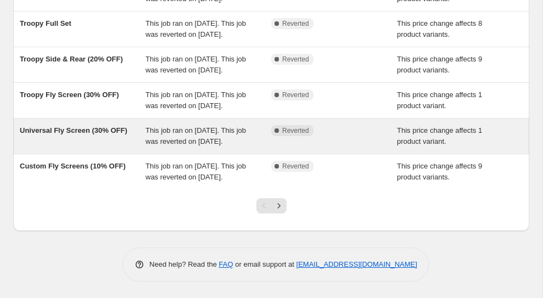
click at [83, 147] on div "Universal Fly Screen (30% OFF)" at bounding box center [83, 136] width 126 height 22
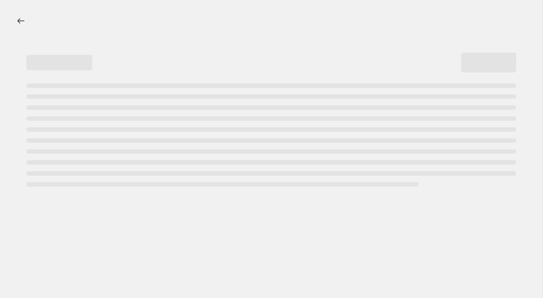
select select "pcap"
select select "no_change"
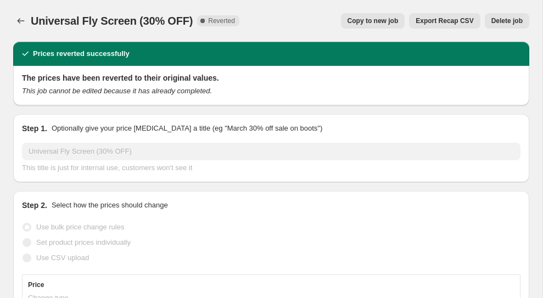
click at [372, 21] on span "Copy to new job" at bounding box center [372, 20] width 51 height 9
select select "pcap"
select select "no_change"
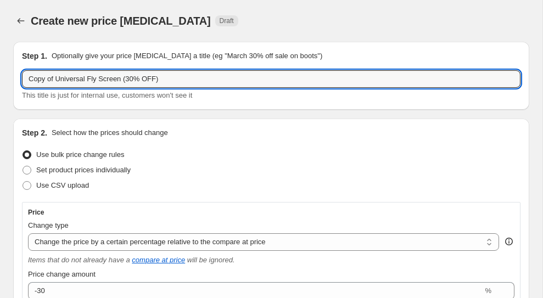
drag, startPoint x: 55, startPoint y: 80, endPoint x: 18, endPoint y: 80, distance: 37.3
click at [18, 80] on div "Step 1. Optionally give your price change job a title (eg "March 30% off sale o…" at bounding box center [271, 76] width 516 height 68
type input "SALE Universal Fly Screen (30% OFF)"
click at [167, 30] on div "Create new price change job. This page is ready Create new price change job Dra…" at bounding box center [271, 21] width 516 height 42
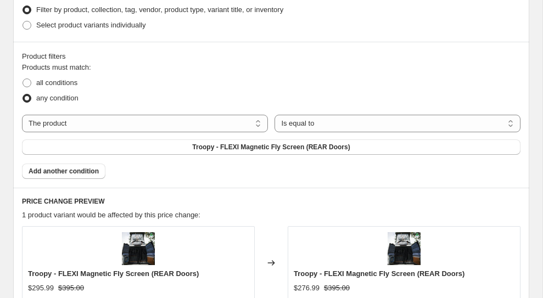
scroll to position [703, 0]
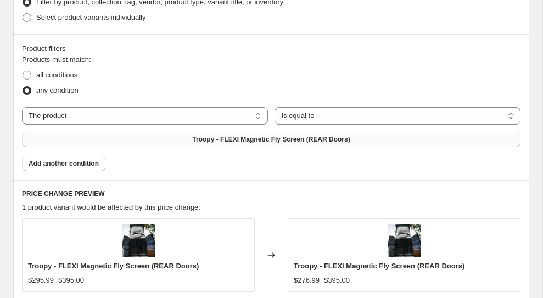
click at [208, 144] on button "Troopy - FLEXI Magnetic Fly Screen (REAR Doors)" at bounding box center [271, 139] width 498 height 15
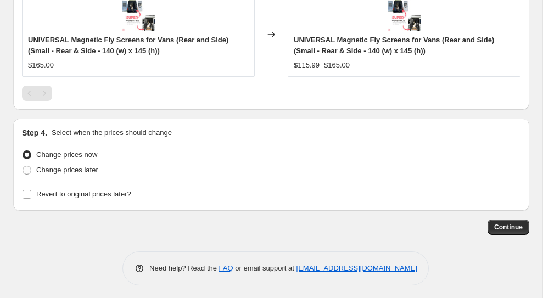
scroll to position [1033, 0]
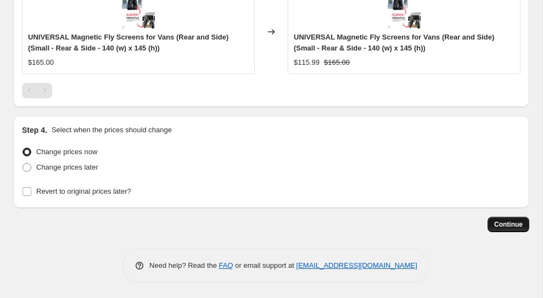
click at [500, 220] on button "Continue" at bounding box center [508, 224] width 42 height 15
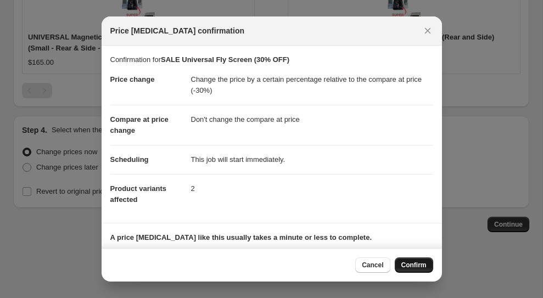
click at [405, 266] on span "Confirm" at bounding box center [413, 265] width 25 height 9
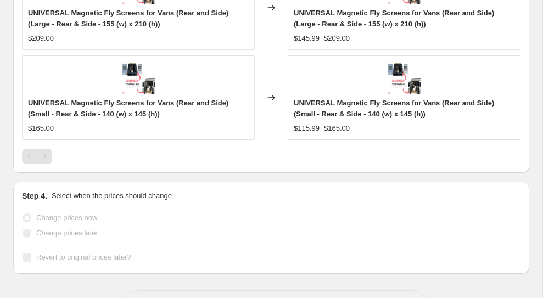
select select "pcap"
select select "no_change"
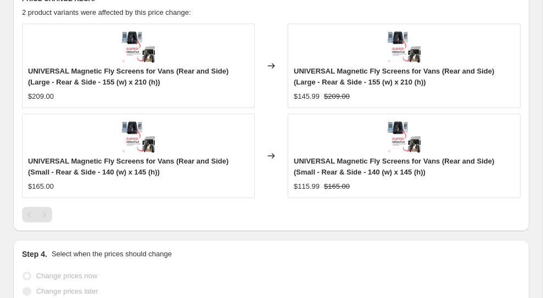
scroll to position [0, 0]
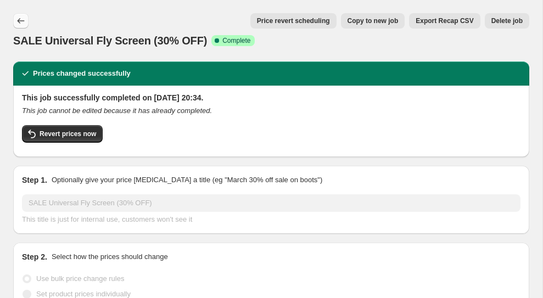
click at [21, 18] on icon "Price change jobs" at bounding box center [20, 20] width 11 height 11
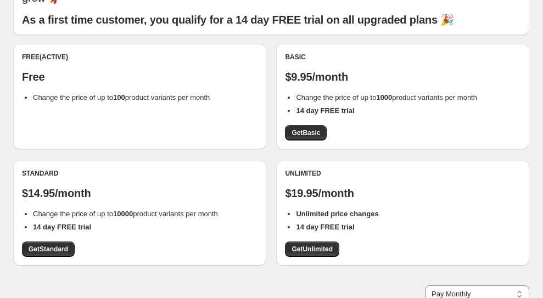
scroll to position [82, 0]
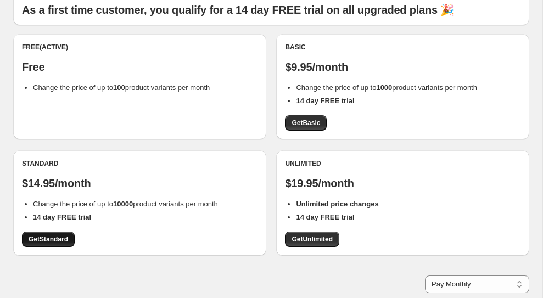
click at [53, 237] on span "Get Standard" at bounding box center [49, 239] width 40 height 9
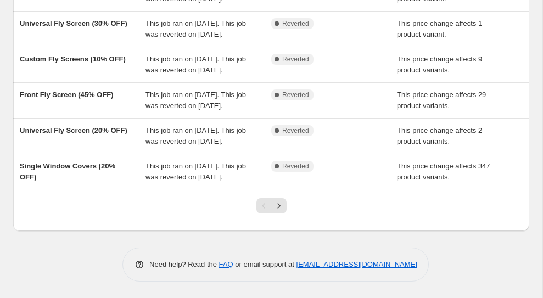
scroll to position [365, 0]
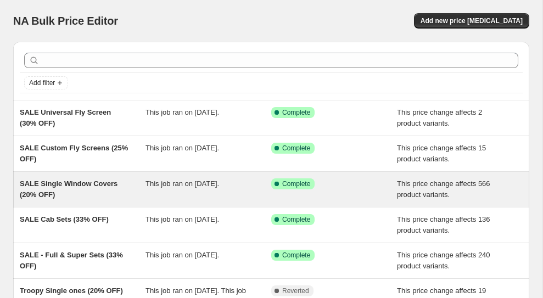
click at [84, 186] on span "SALE Single Window Covers (20% OFF)" at bounding box center [69, 189] width 98 height 19
